Goal: Information Seeking & Learning: Find specific fact

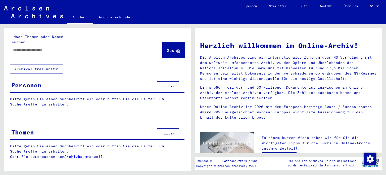
click at [55, 47] on input "text" at bounding box center [80, 49] width 135 height 5
click at [168, 48] on span "Suche" at bounding box center [173, 50] width 13 height 5
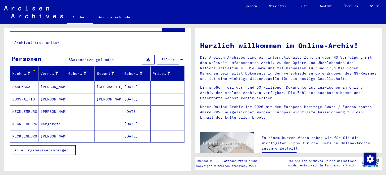
scroll to position [27, 0]
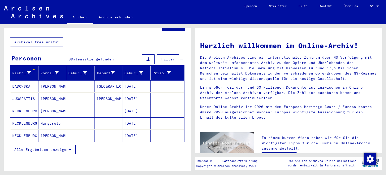
click at [56, 147] on span "Alle Ergebnisse anzeigen" at bounding box center [41, 149] width 54 height 5
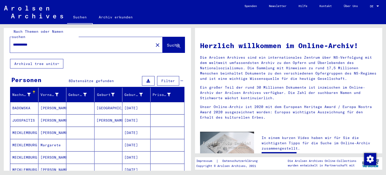
scroll to position [0, 0]
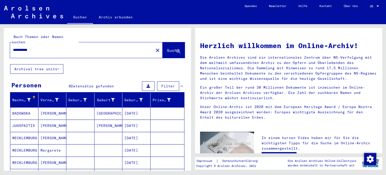
click at [49, 47] on input "**********" at bounding box center [80, 49] width 135 height 5
click at [171, 48] on span "Suche" at bounding box center [173, 50] width 13 height 5
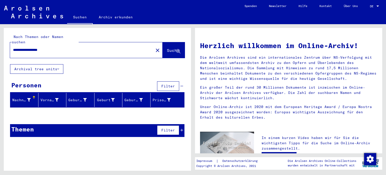
drag, startPoint x: 38, startPoint y: 43, endPoint x: 0, endPoint y: 33, distance: 38.9
click at [0, 34] on div "**********" at bounding box center [96, 97] width 193 height 146
type input "*******"
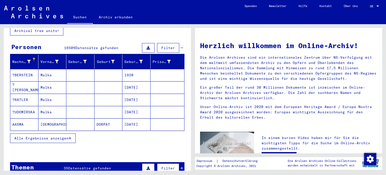
scroll to position [39, 0]
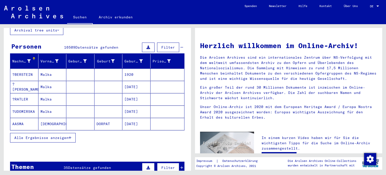
click at [68, 135] on span "Alle Ergebnisse anzeigen" at bounding box center [41, 137] width 54 height 5
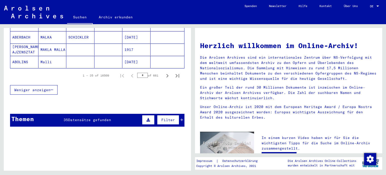
scroll to position [346, 0]
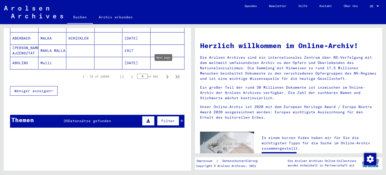
click at [164, 73] on icon "Next page" at bounding box center [167, 76] width 7 height 7
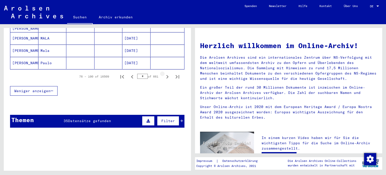
click at [164, 73] on icon "Next page" at bounding box center [167, 76] width 7 height 7
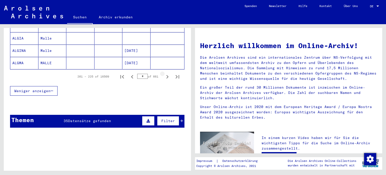
click at [164, 73] on icon "Next page" at bounding box center [167, 76] width 7 height 7
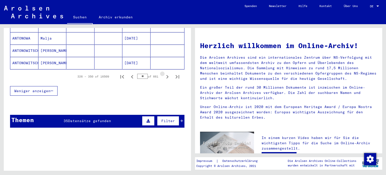
click at [164, 73] on icon "Next page" at bounding box center [167, 76] width 7 height 7
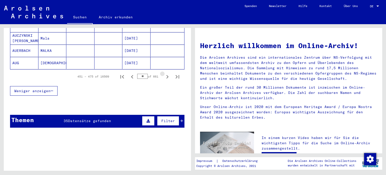
click at [164, 73] on icon "Next page" at bounding box center [167, 76] width 7 height 7
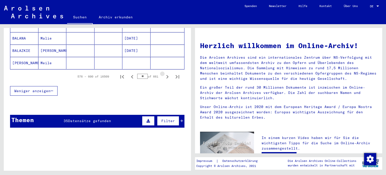
click at [164, 73] on icon "Next page" at bounding box center [167, 76] width 7 height 7
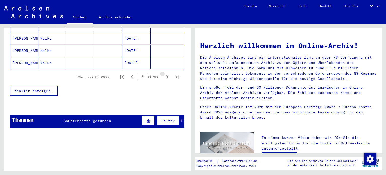
click at [164, 73] on icon "Next page" at bounding box center [167, 76] width 7 height 7
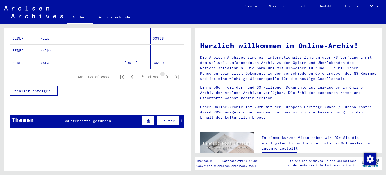
click at [164, 73] on icon "Next page" at bounding box center [167, 76] width 7 height 7
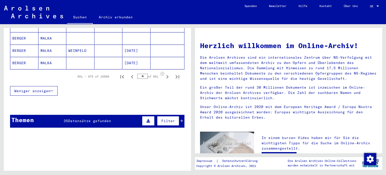
click at [164, 73] on icon "Next page" at bounding box center [167, 76] width 7 height 7
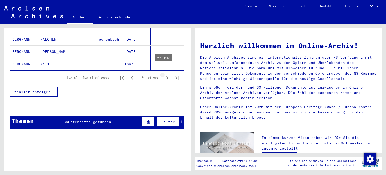
scroll to position [347, 0]
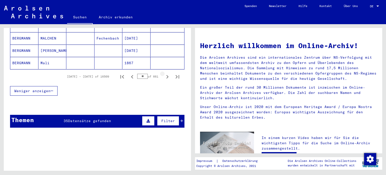
click at [164, 73] on icon "Next page" at bounding box center [167, 76] width 7 height 7
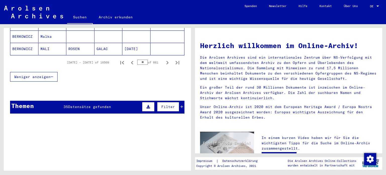
scroll to position [352, 0]
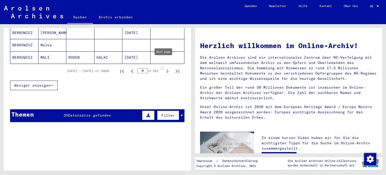
click at [164, 68] on icon "Next page" at bounding box center [167, 71] width 7 height 7
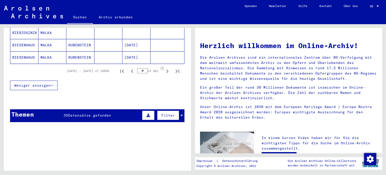
click at [164, 68] on icon "Next page" at bounding box center [167, 71] width 7 height 7
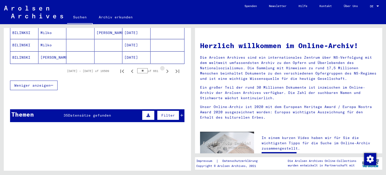
click at [164, 68] on icon "Next page" at bounding box center [167, 71] width 7 height 7
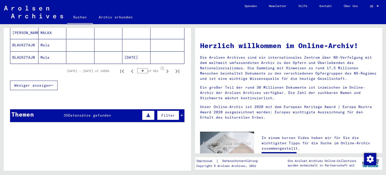
click at [164, 68] on icon "Next page" at bounding box center [167, 71] width 7 height 7
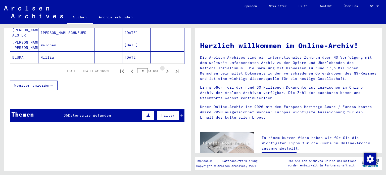
click at [164, 68] on icon "Next page" at bounding box center [167, 71] width 7 height 7
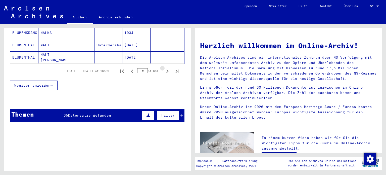
click at [164, 68] on icon "Next page" at bounding box center [167, 71] width 7 height 7
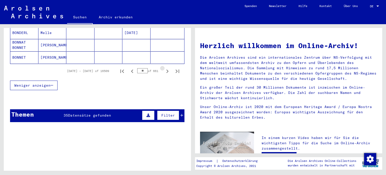
click at [164, 68] on icon "Next page" at bounding box center [167, 71] width 7 height 7
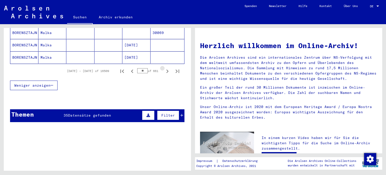
click at [164, 68] on icon "Next page" at bounding box center [167, 71] width 7 height 7
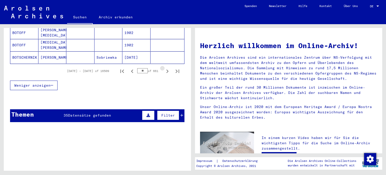
click at [164, 68] on icon "Next page" at bounding box center [167, 71] width 7 height 7
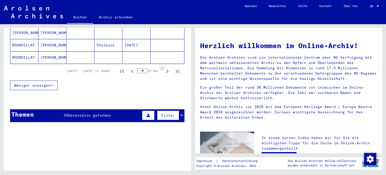
click at [164, 68] on icon "Next page" at bounding box center [167, 71] width 7 height 7
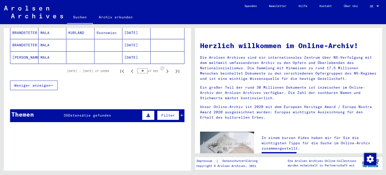
click at [164, 68] on icon "Next page" at bounding box center [167, 71] width 7 height 7
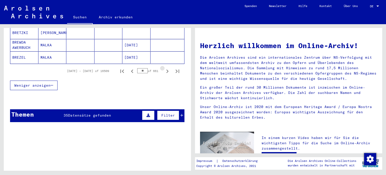
click at [164, 68] on icon "Next page" at bounding box center [167, 71] width 7 height 7
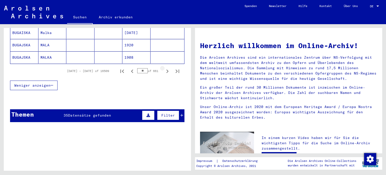
click at [164, 68] on icon "Next page" at bounding box center [167, 71] width 7 height 7
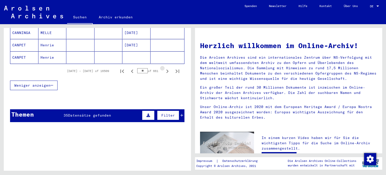
click at [164, 68] on icon "Next page" at bounding box center [167, 71] width 7 height 7
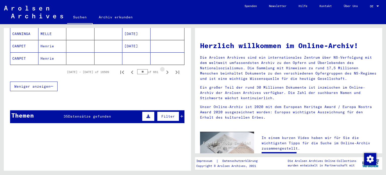
scroll to position [353, 0]
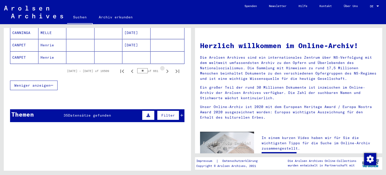
click at [164, 68] on icon "Next page" at bounding box center [167, 71] width 7 height 7
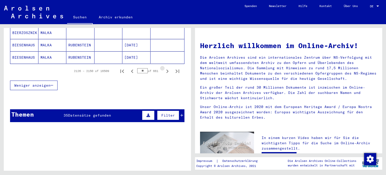
click at [164, 68] on icon "Next page" at bounding box center [167, 71] width 7 height 7
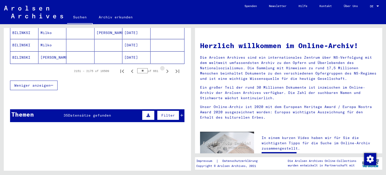
click at [164, 68] on icon "Next page" at bounding box center [167, 71] width 7 height 7
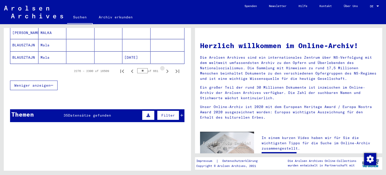
click at [164, 68] on icon "Next page" at bounding box center [167, 71] width 7 height 7
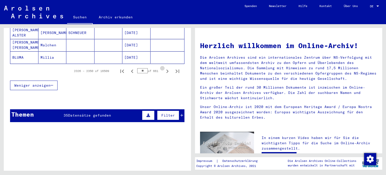
click at [164, 68] on icon "Next page" at bounding box center [167, 71] width 7 height 7
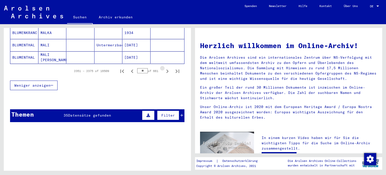
click at [164, 68] on icon "Next page" at bounding box center [167, 71] width 7 height 7
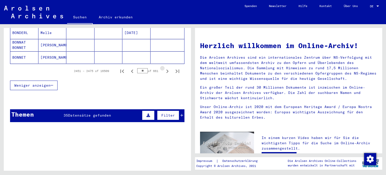
click at [164, 68] on icon "Next page" at bounding box center [167, 71] width 7 height 7
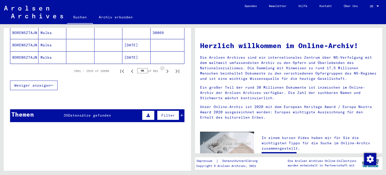
click at [164, 68] on icon "Next page" at bounding box center [167, 71] width 7 height 7
type input "***"
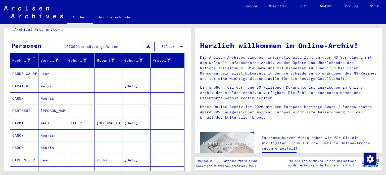
scroll to position [0, 0]
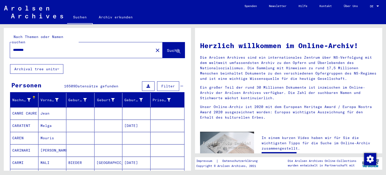
click at [96, 47] on input "*******" at bounding box center [80, 49] width 135 height 5
type input "**********"
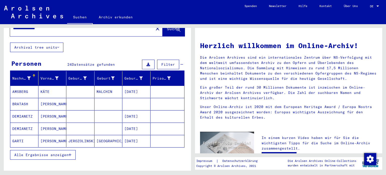
scroll to position [25, 0]
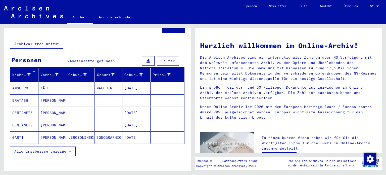
click at [101, 82] on mat-cell "MALCHIN" at bounding box center [109, 88] width 28 height 12
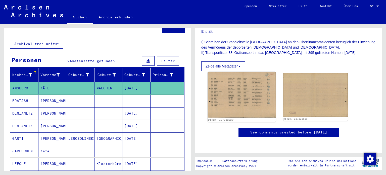
click at [254, 74] on img at bounding box center [242, 95] width 68 height 46
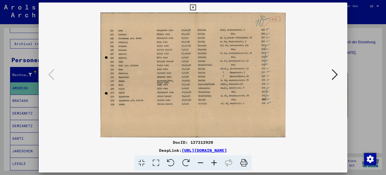
click at [333, 75] on icon at bounding box center [335, 74] width 6 height 12
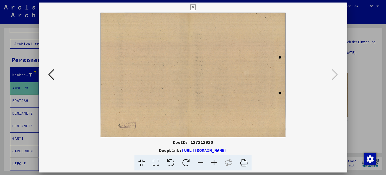
click at [49, 73] on icon at bounding box center [51, 74] width 6 height 12
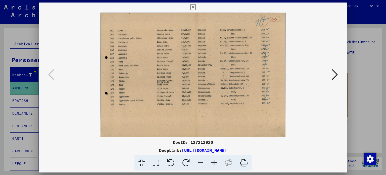
click at [192, 7] on icon at bounding box center [193, 8] width 6 height 6
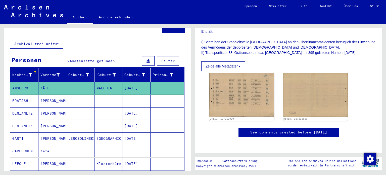
drag, startPoint x: 191, startPoint y: 71, endPoint x: 191, endPoint y: 75, distance: 4.3
click at [191, 75] on div "**********" at bounding box center [96, 97] width 193 height 146
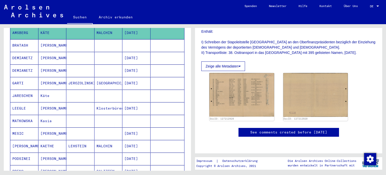
scroll to position [82, 0]
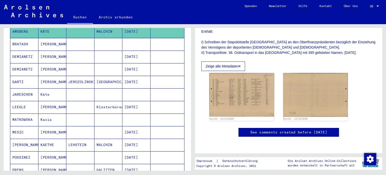
click at [24, 88] on mat-cell "JARESCHEN" at bounding box center [24, 94] width 28 height 12
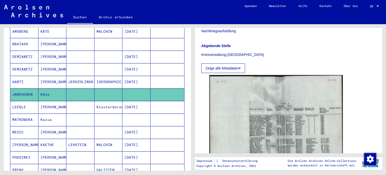
scroll to position [187, 0]
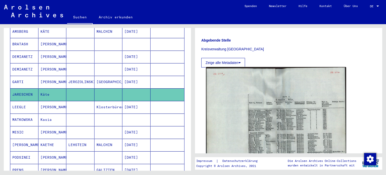
click at [332, 89] on img at bounding box center [276, 116] width 140 height 99
